Goal: Task Accomplishment & Management: Use online tool/utility

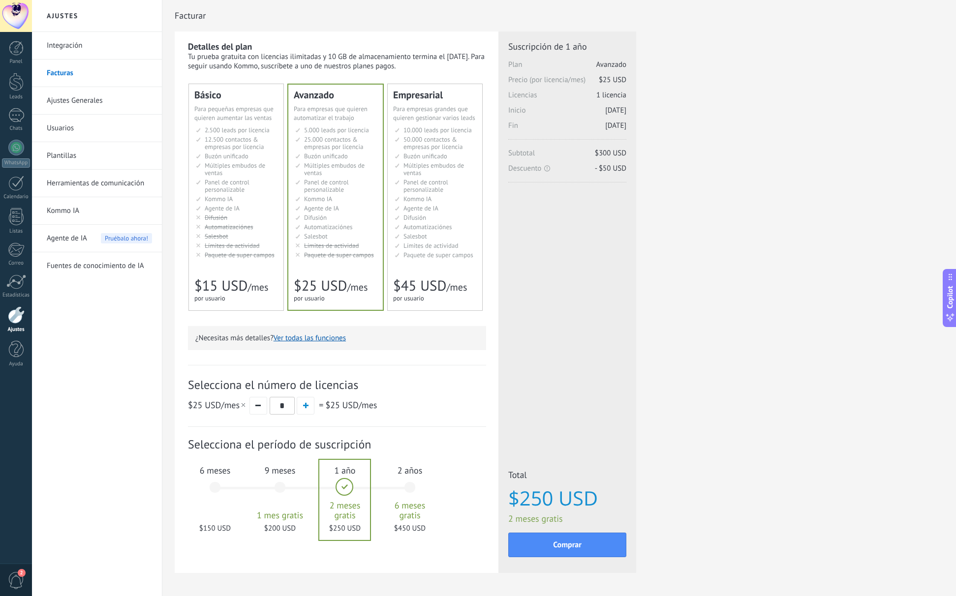
click at [434, 233] on ul "10.000 сделок на место 10.000 leads per seat 10.000 leads por licencia 添加线索和联系人…" at bounding box center [436, 192] width 82 height 132
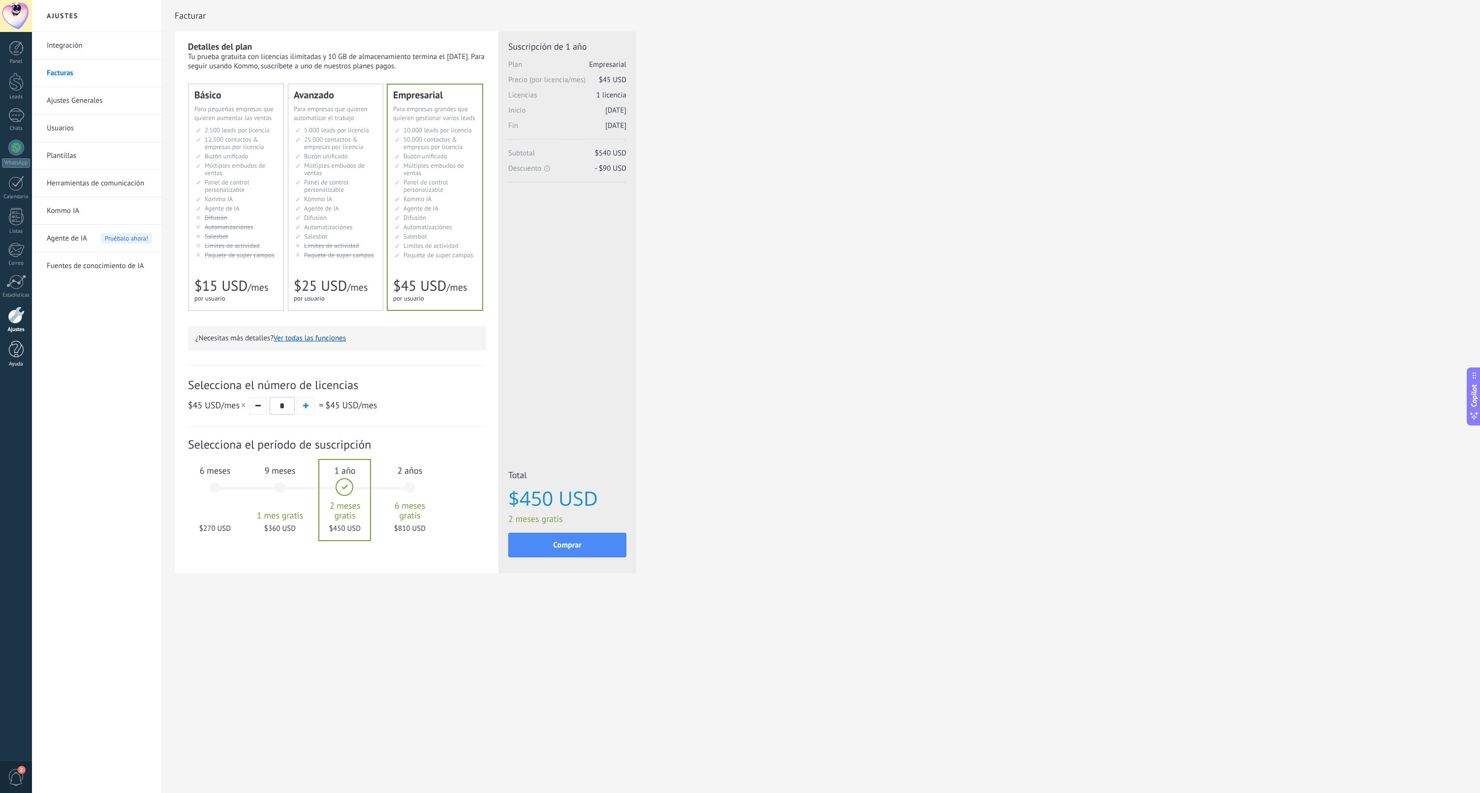
click at [24, 348] on link "Ayuda" at bounding box center [16, 354] width 32 height 27
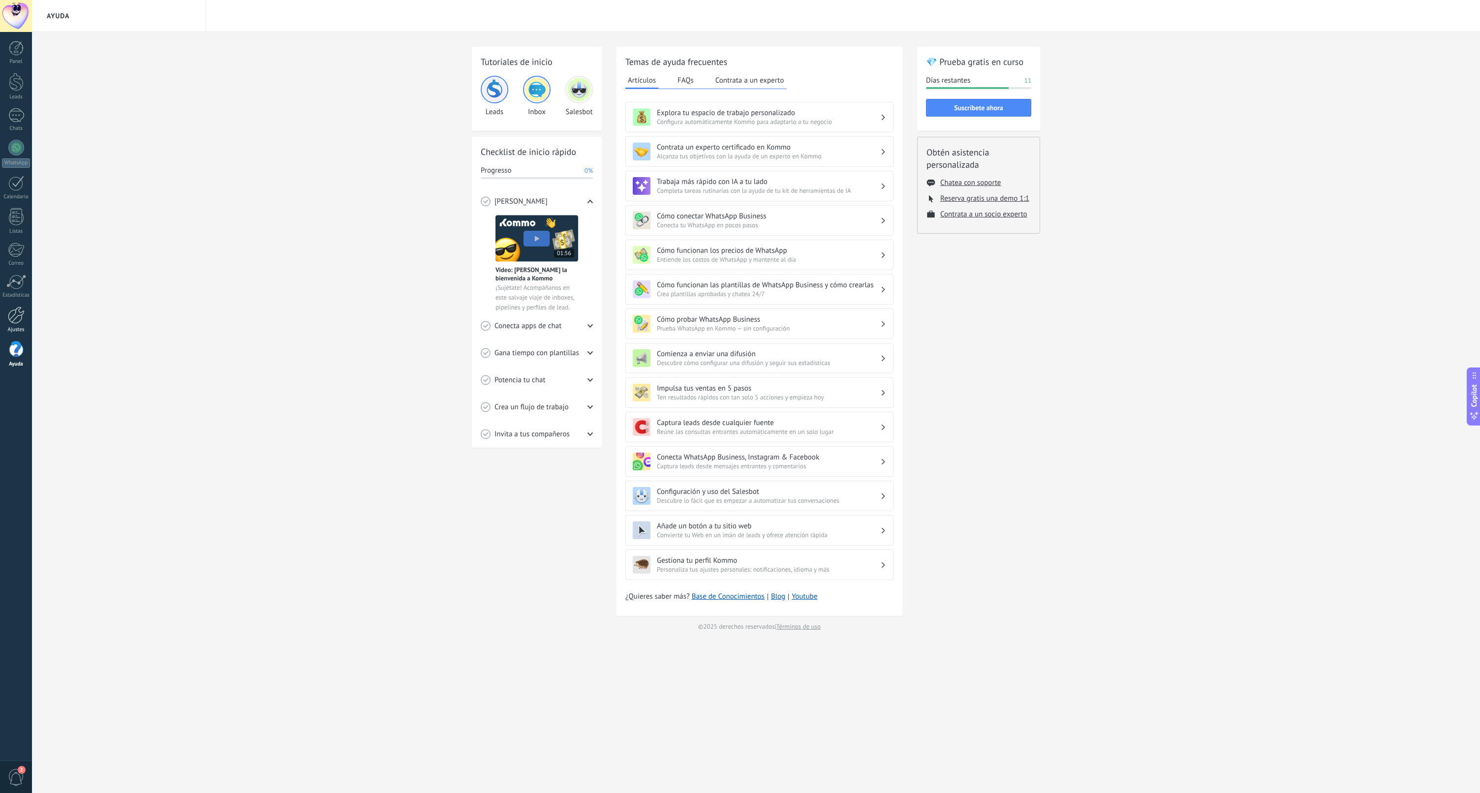
click at [7, 320] on link "Ajustes" at bounding box center [16, 320] width 32 height 27
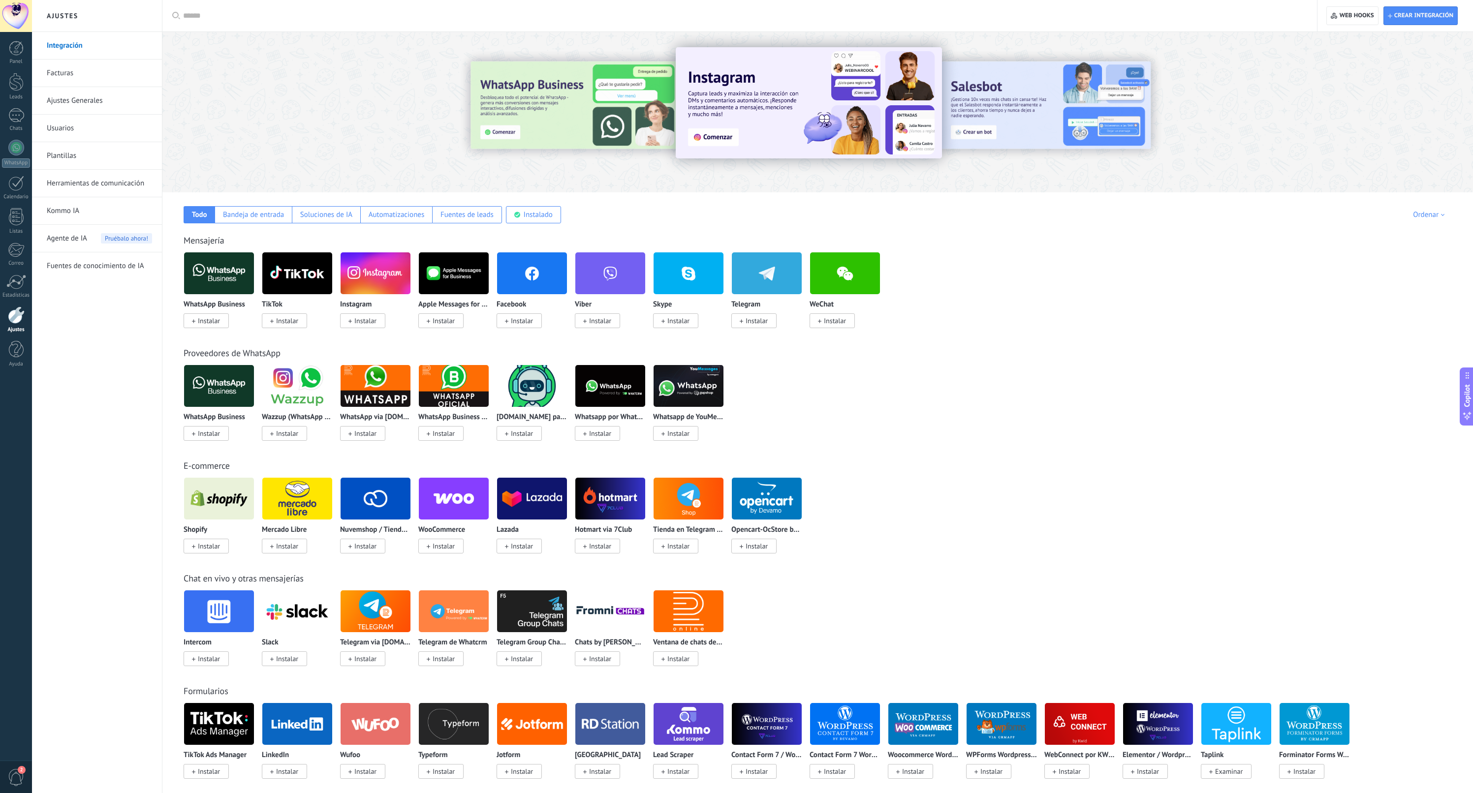
click at [213, 436] on span "Instalar" at bounding box center [209, 433] width 22 height 9
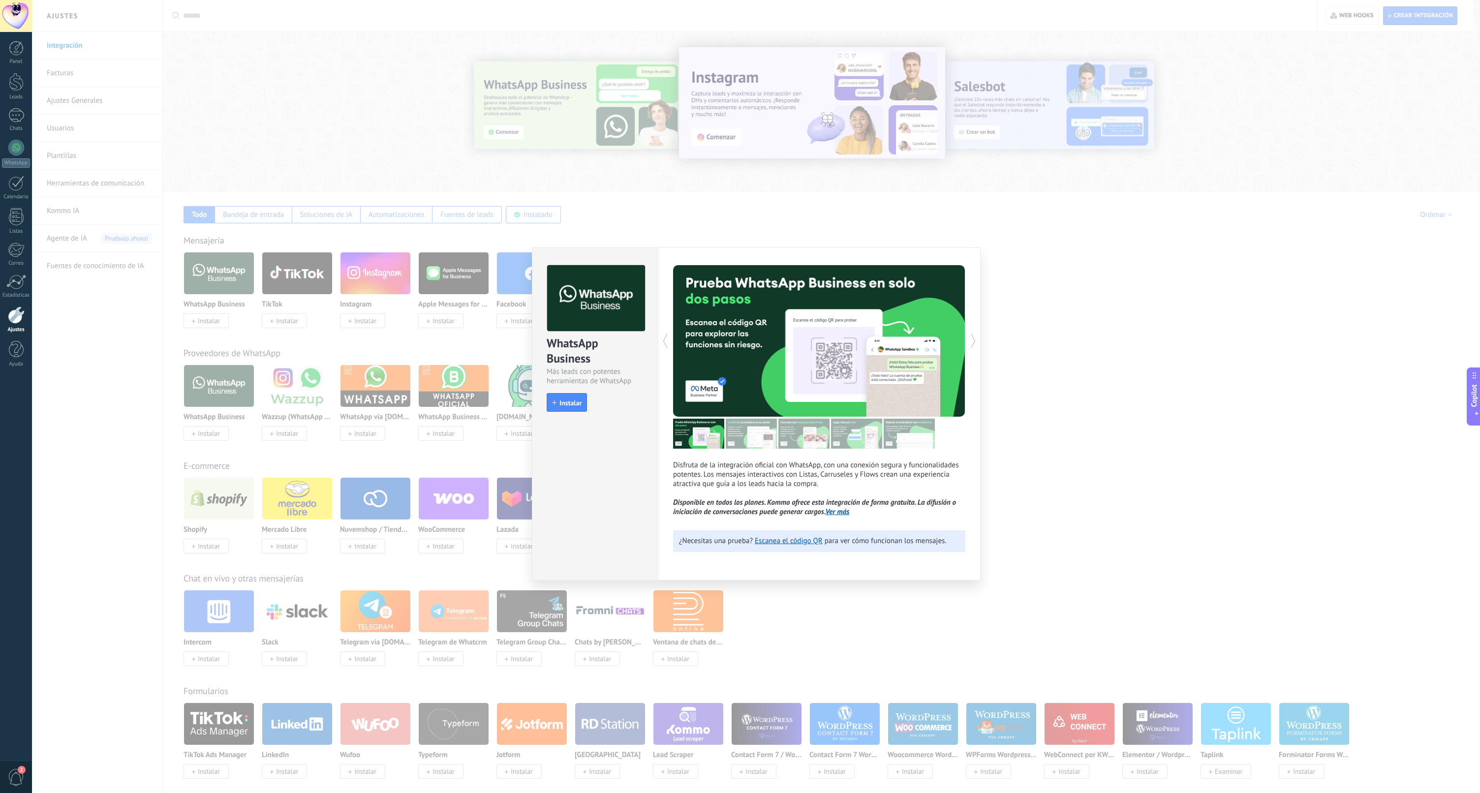
click at [144, 433] on div "WhatsApp Business Más leads con potentes herramientas de WhatsApp install Insta…" at bounding box center [756, 396] width 1448 height 793
